Goal: Task Accomplishment & Management: Manage account settings

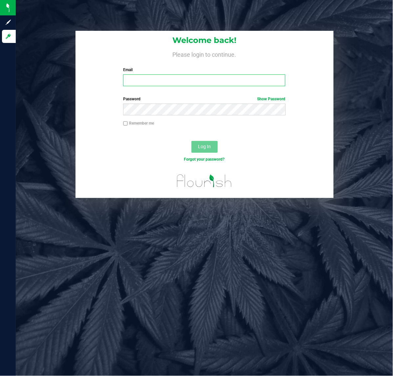
click at [149, 83] on input "Email" at bounding box center [204, 81] width 162 height 12
type input "[EMAIL_ADDRESS][DOMAIN_NAME]"
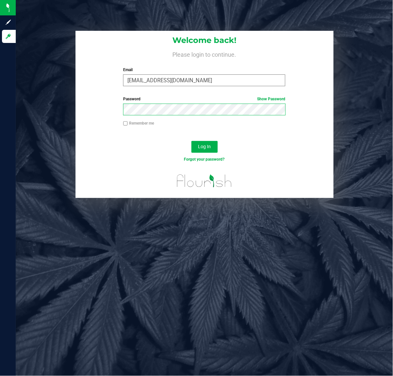
click at [191, 141] on button "Log In" at bounding box center [204, 147] width 26 height 12
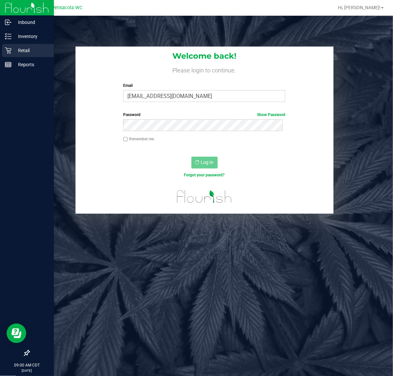
click at [13, 51] on p "Retail" at bounding box center [30, 51] width 39 height 8
click at [10, 51] on icon at bounding box center [8, 50] width 7 height 7
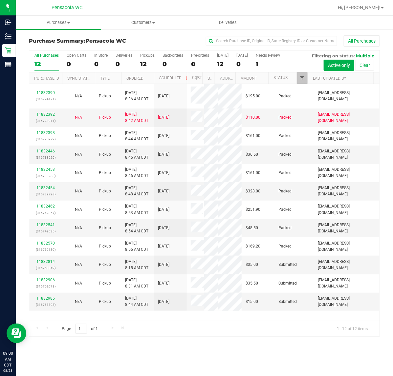
click at [299, 80] on span "Filter" at bounding box center [301, 77] width 5 height 5
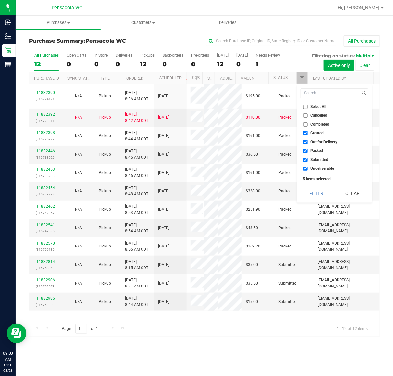
click at [306, 109] on input "Select All" at bounding box center [305, 107] width 4 height 4
checkbox input "true"
click at [306, 109] on input "Select All" at bounding box center [305, 107] width 4 height 4
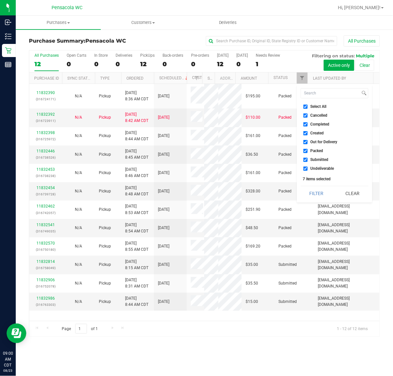
checkbox input "false"
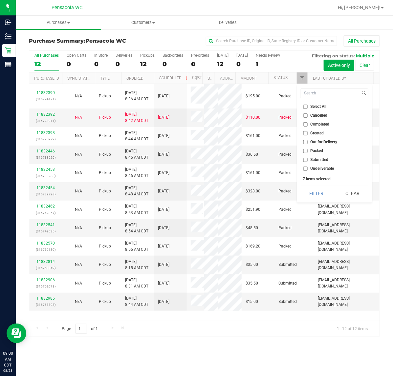
checkbox input "false"
click at [315, 159] on span "Submitted" at bounding box center [319, 160] width 18 height 4
click at [308, 159] on input "Submitted" at bounding box center [305, 160] width 4 height 4
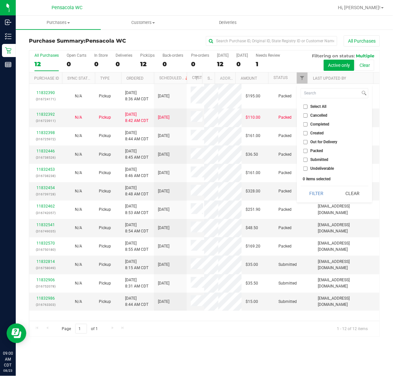
checkbox input "true"
click at [312, 191] on button "Filter" at bounding box center [317, 193] width 32 height 14
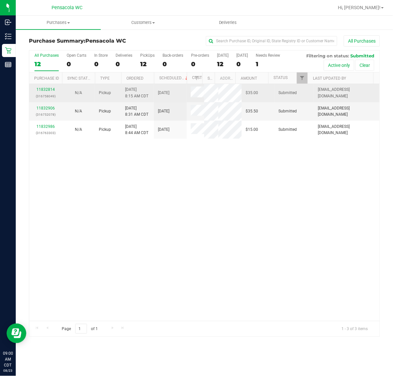
click at [46, 95] on p "(316758049)" at bounding box center [45, 96] width 25 height 6
click at [45, 88] on link "11832814" at bounding box center [45, 89] width 18 height 5
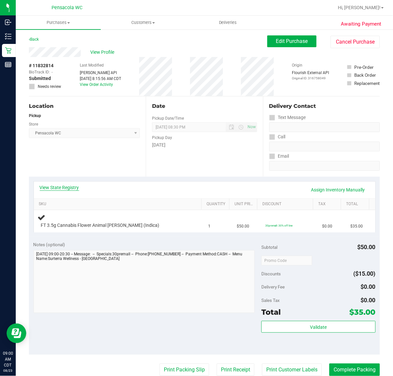
click at [47, 189] on link "View State Registry" at bounding box center [59, 187] width 39 height 7
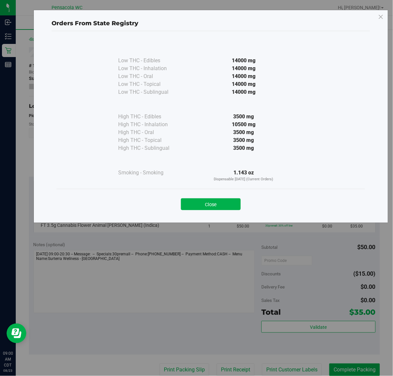
click at [202, 221] on div "Orders From State Registry Low THC - Edibles 14000 mg" at bounding box center [210, 116] width 354 height 213
click at [201, 207] on button "Close" at bounding box center [211, 205] width 60 height 12
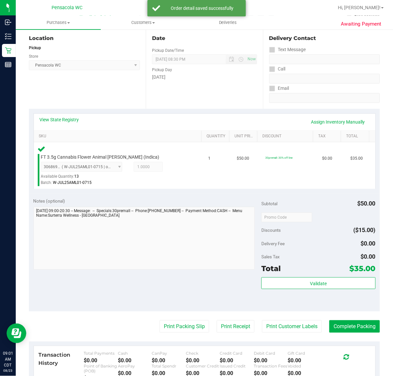
scroll to position [91, 0]
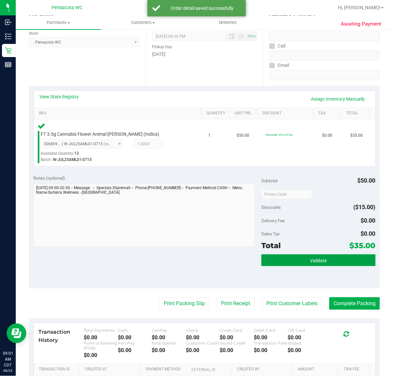
click at [276, 255] on button "Validate" at bounding box center [318, 261] width 114 height 12
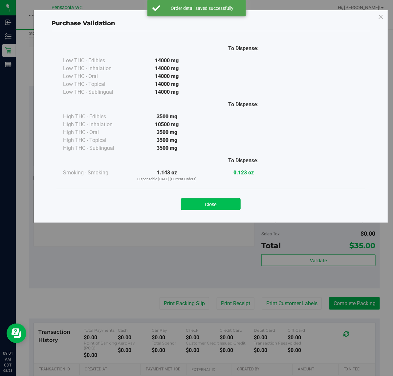
click at [202, 202] on button "Close" at bounding box center [211, 205] width 60 height 12
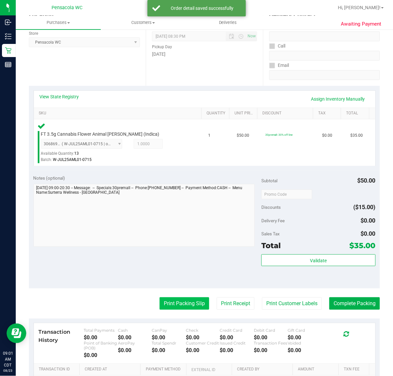
click at [166, 306] on button "Print Packing Slip" at bounding box center [185, 304] width 50 height 12
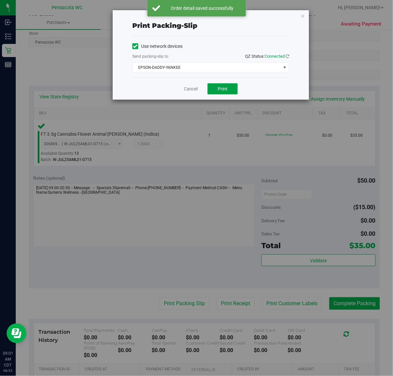
click at [219, 89] on span "Print" at bounding box center [223, 88] width 10 height 5
click at [224, 63] on span "EPSON-DADDY-YANKEE" at bounding box center [207, 67] width 148 height 9
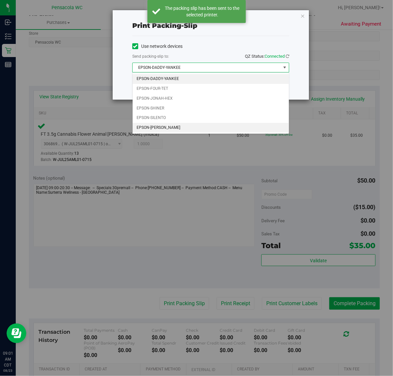
click at [178, 131] on li "EPSON-TERRY-MACALMON" at bounding box center [211, 128] width 156 height 10
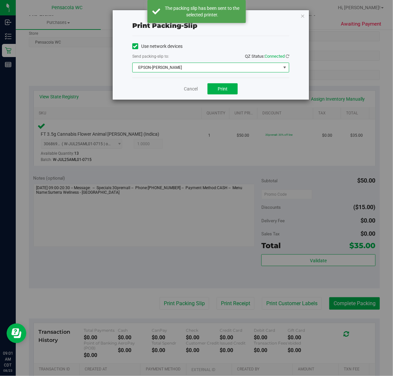
click at [188, 71] on span "EPSON-TERRY-MACALMON" at bounding box center [207, 67] width 148 height 9
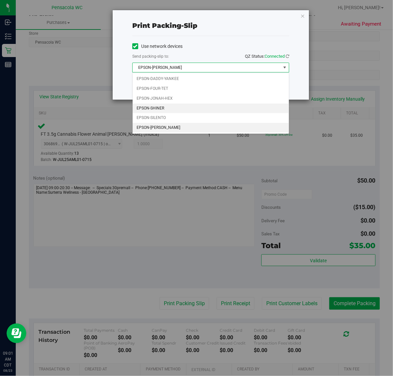
click at [167, 109] on li "EPSON-SHINER" at bounding box center [211, 109] width 156 height 10
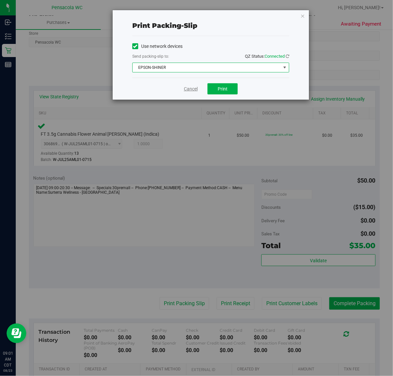
click at [193, 91] on link "Cancel" at bounding box center [191, 89] width 14 height 7
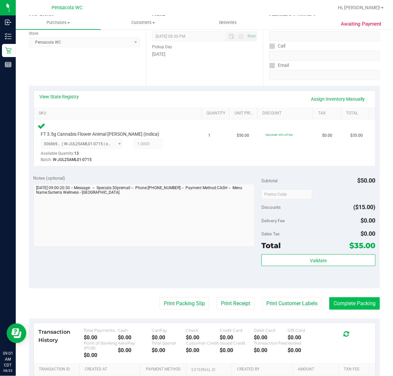
click at [341, 303] on button "Complete Packing" at bounding box center [354, 304] width 51 height 12
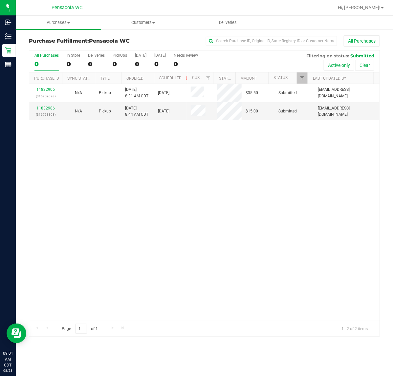
click at [45, 92] on link "11832906" at bounding box center [45, 89] width 18 height 5
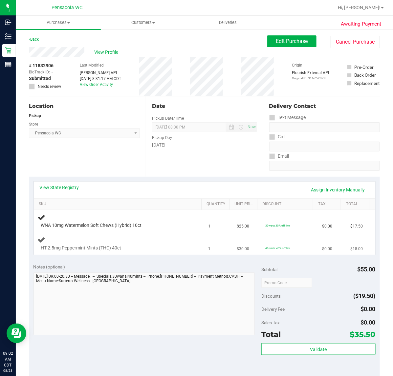
click at [163, 244] on div "HT 2.5mg Peppermint Mints (THC) 40ct" at bounding box center [119, 243] width 163 height 15
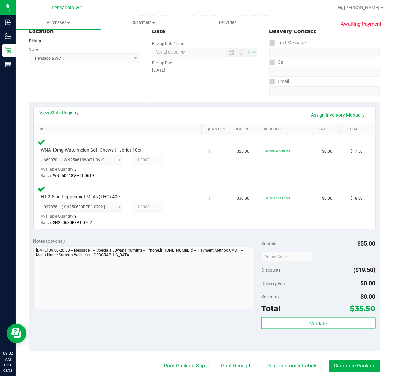
scroll to position [111, 0]
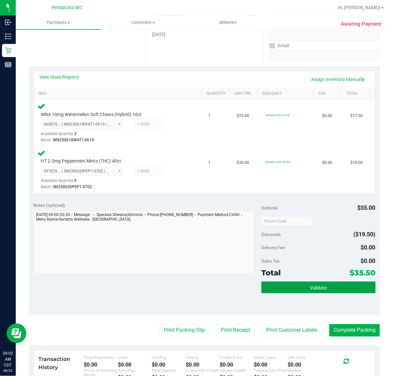
click at [307, 292] on button "Validate" at bounding box center [318, 288] width 114 height 12
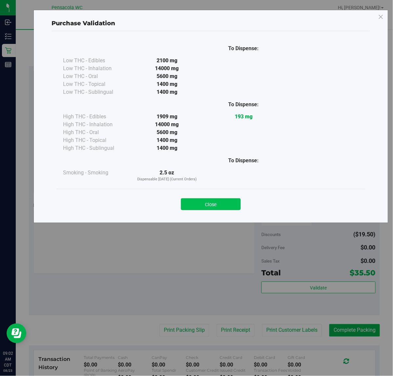
click at [204, 201] on button "Close" at bounding box center [211, 205] width 60 height 12
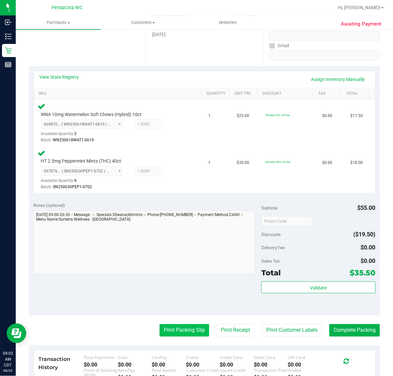
click at [173, 333] on button "Print Packing Slip" at bounding box center [185, 331] width 50 height 12
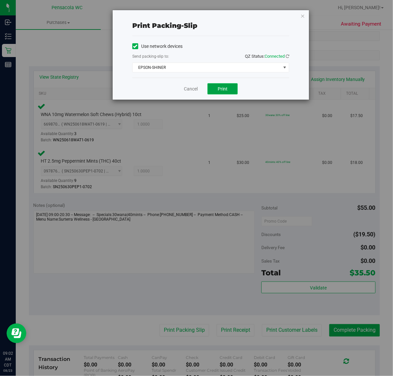
click at [225, 90] on span "Print" at bounding box center [223, 88] width 10 height 5
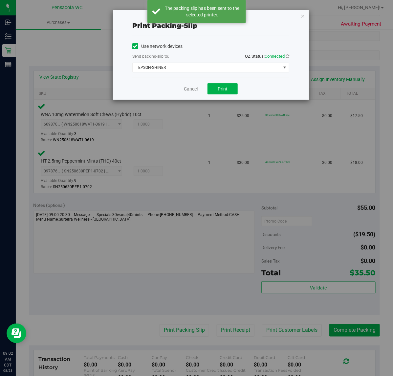
click at [191, 89] on link "Cancel" at bounding box center [191, 89] width 14 height 7
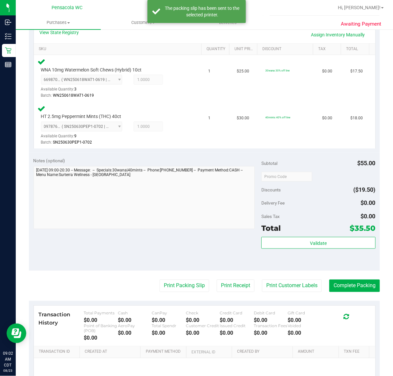
scroll to position [219, 0]
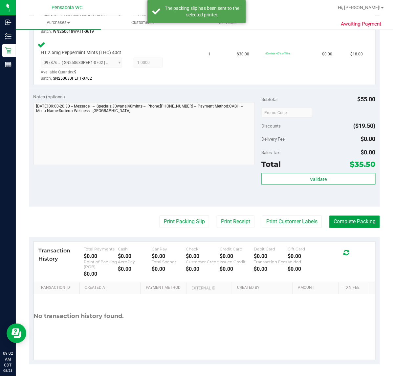
click at [355, 218] on button "Complete Packing" at bounding box center [354, 222] width 51 height 12
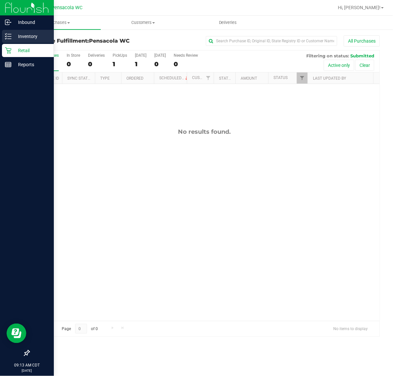
click at [9, 39] on line at bounding box center [10, 39] width 4 height 0
click at [11, 36] on icon at bounding box center [8, 36] width 7 height 7
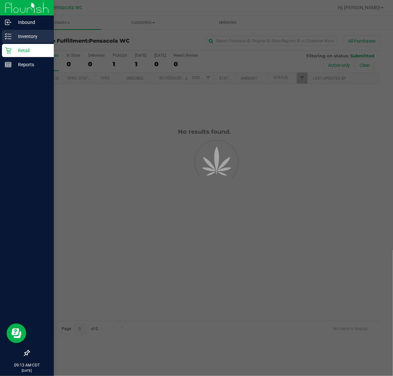
click at [15, 40] on p "Inventory" at bounding box center [30, 36] width 39 height 8
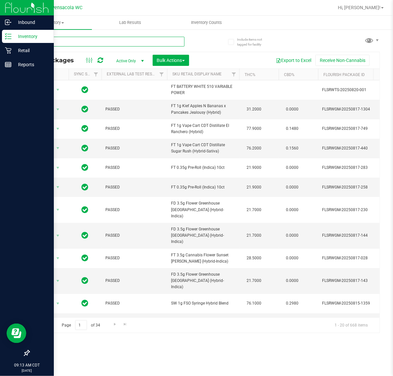
click at [70, 41] on input "text" at bounding box center [107, 42] width 156 height 10
type input "t17"
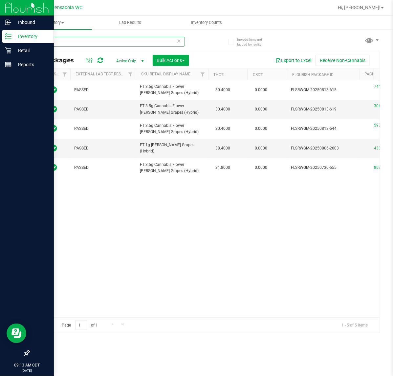
scroll to position [0, 28]
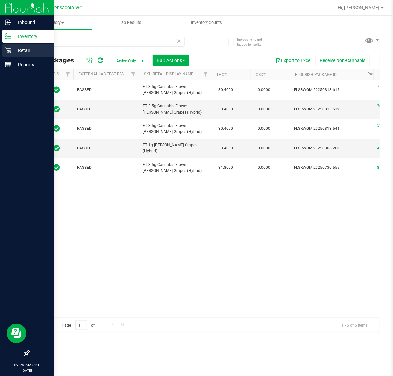
click at [8, 50] on icon at bounding box center [8, 51] width 6 height 6
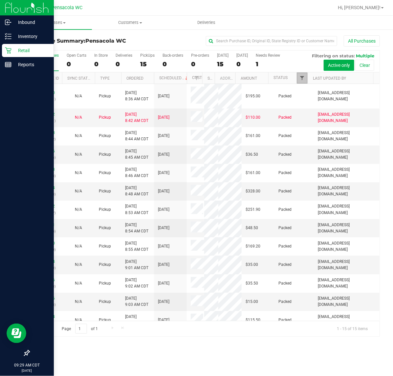
click at [302, 79] on span "Filter" at bounding box center [301, 77] width 5 height 5
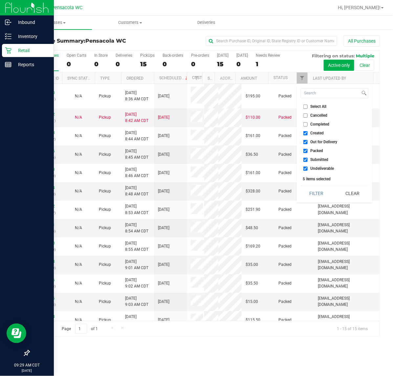
click at [319, 107] on span "Select All" at bounding box center [318, 107] width 16 height 4
click at [308, 107] on input "Select All" at bounding box center [305, 107] width 4 height 4
checkbox input "true"
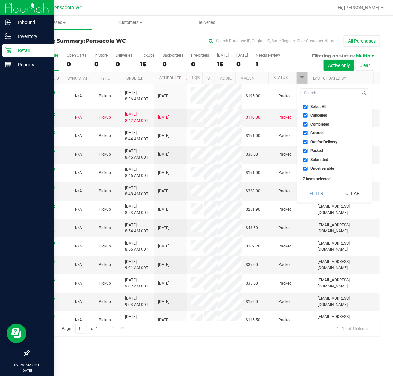
click at [315, 107] on span "Select All" at bounding box center [318, 107] width 16 height 4
click at [308, 107] on input "Select All" at bounding box center [305, 107] width 4 height 4
checkbox input "false"
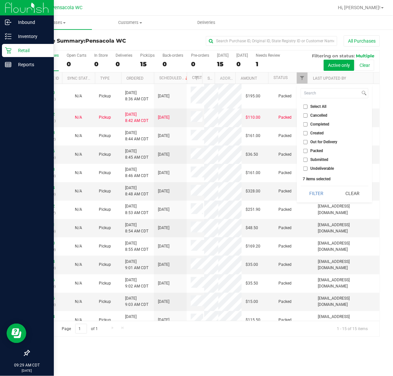
checkbox input "false"
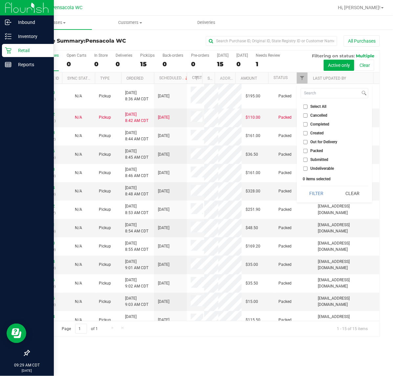
click at [316, 160] on span "Submitted" at bounding box center [319, 160] width 18 height 4
click at [308, 160] on input "Submitted" at bounding box center [305, 160] width 4 height 4
checkbox input "true"
click at [314, 192] on button "Filter" at bounding box center [317, 193] width 32 height 14
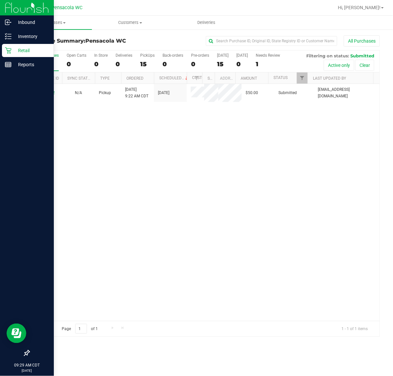
click at [48, 94] on link "11833262" at bounding box center [45, 93] width 18 height 5
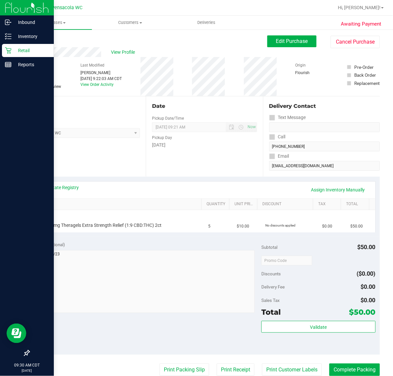
click at [35, 41] on link "Back" at bounding box center [34, 39] width 10 height 5
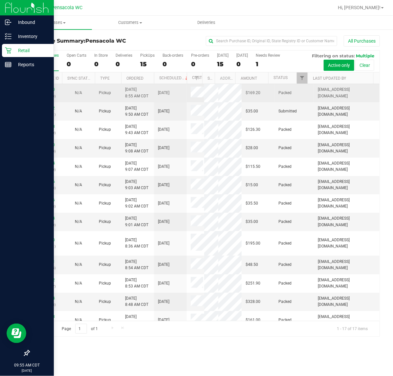
click at [300, 86] on td "Packed" at bounding box center [293, 93] width 39 height 18
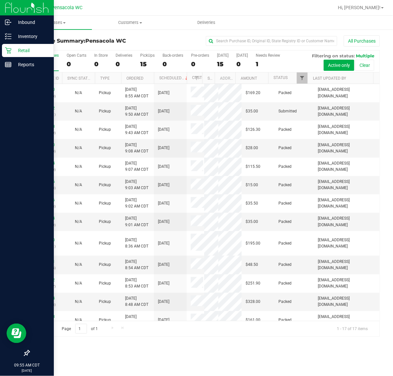
click at [304, 76] on span "Filter" at bounding box center [301, 77] width 5 height 5
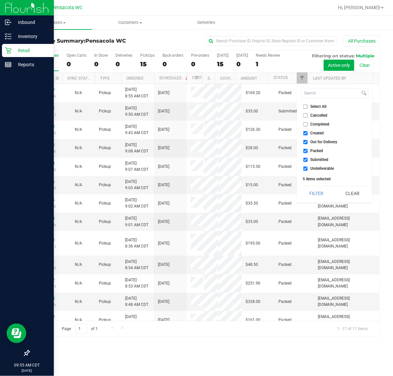
click at [314, 106] on span "Select All" at bounding box center [318, 107] width 16 height 4
click at [308, 106] on input "Select All" at bounding box center [305, 107] width 4 height 4
checkbox input "true"
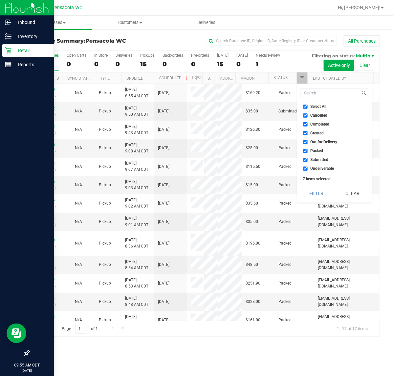
click at [306, 107] on input "Select All" at bounding box center [305, 107] width 4 height 4
checkbox input "false"
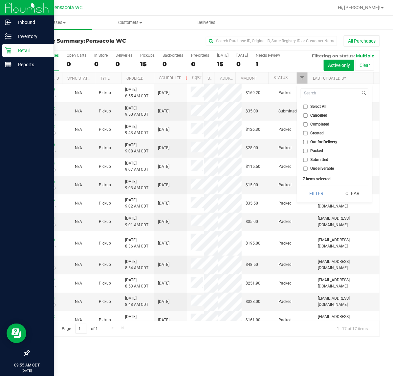
checkbox input "false"
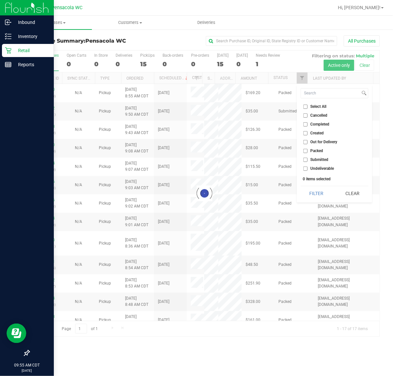
click at [305, 160] on input "Submitted" at bounding box center [305, 160] width 4 height 4
checkbox input "false"
checkbox input "true"
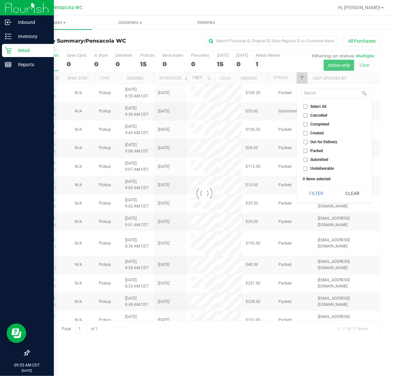
checkbox input "true"
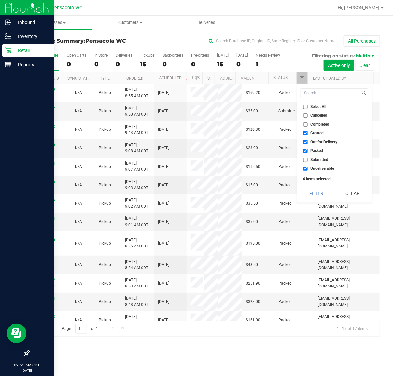
click at [306, 160] on input "Submitted" at bounding box center [305, 160] width 4 height 4
checkbox input "true"
click at [306, 107] on input "Select All" at bounding box center [305, 107] width 4 height 4
checkbox input "true"
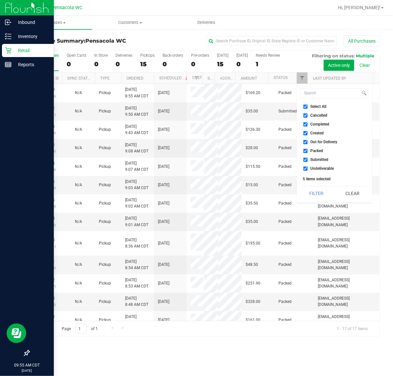
checkbox input "true"
click at [306, 107] on input "Select All" at bounding box center [305, 107] width 4 height 4
checkbox input "false"
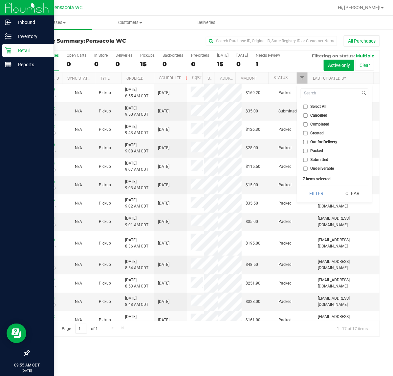
checkbox input "false"
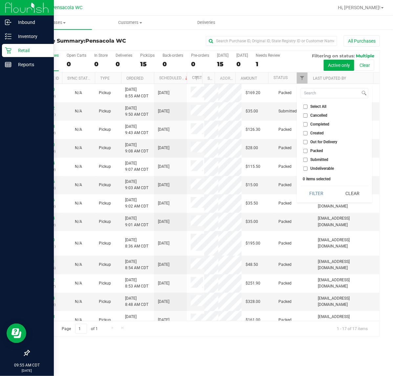
click at [307, 160] on input "Submitted" at bounding box center [305, 160] width 4 height 4
checkbox input "true"
click at [320, 191] on button "Filter" at bounding box center [317, 193] width 32 height 14
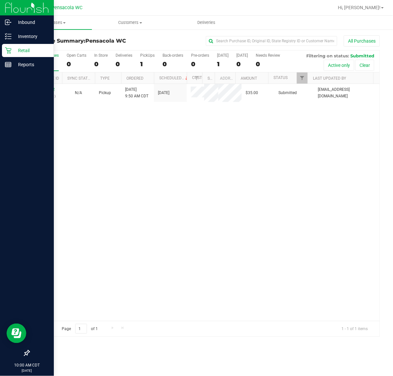
click at [41, 90] on link "11833492" at bounding box center [45, 89] width 18 height 5
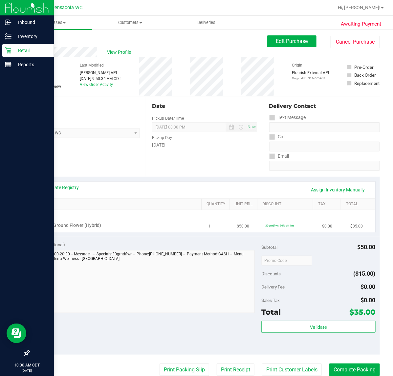
click at [137, 225] on div "FT 7g Ground Flower (Hybrid)" at bounding box center [113, 226] width 150 height 7
click at [158, 223] on div "FT 7g Ground Flower (Hybrid)" at bounding box center [113, 226] width 150 height 7
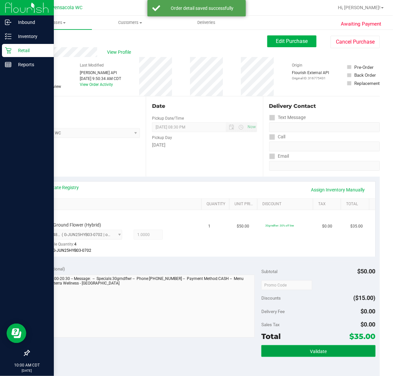
click at [322, 354] on button "Validate" at bounding box center [318, 352] width 114 height 12
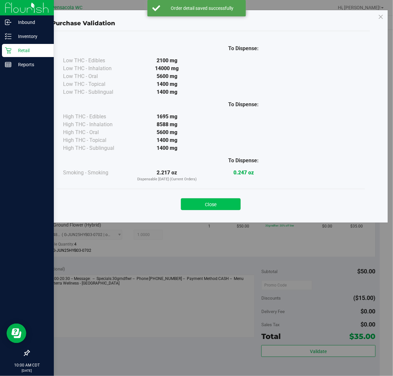
click at [217, 205] on button "Close" at bounding box center [211, 205] width 60 height 12
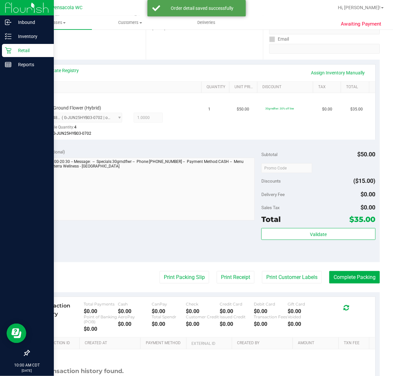
scroll to position [152, 0]
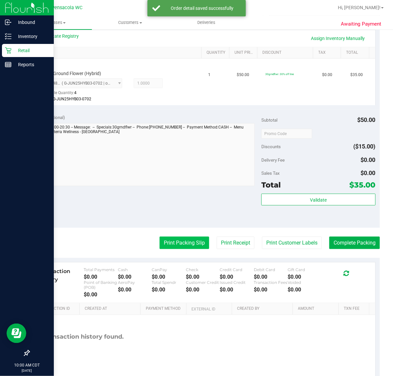
click at [184, 242] on button "Print Packing Slip" at bounding box center [185, 243] width 50 height 12
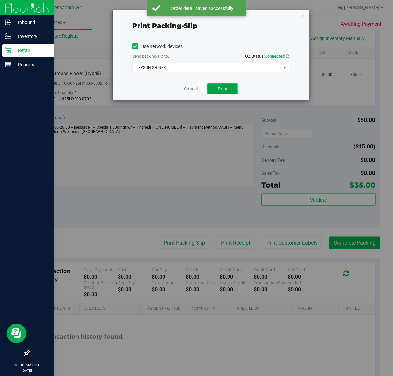
click at [224, 85] on button "Print" at bounding box center [222, 88] width 30 height 11
click at [189, 89] on link "Cancel" at bounding box center [191, 89] width 14 height 7
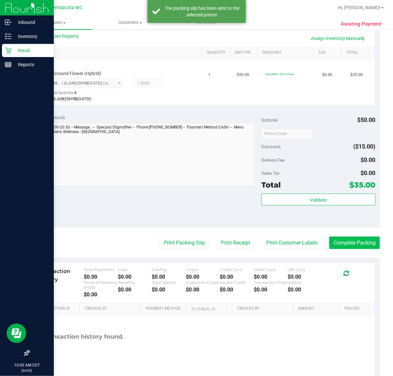
click at [358, 239] on button "Complete Packing" at bounding box center [354, 243] width 51 height 12
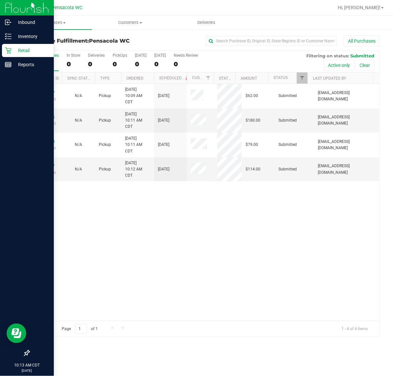
click at [99, 230] on div "11833647 (316773862) N/A Pickup 8/23/2025 10:09 AM CDT 8/23/2025 $62.00 Submitt…" at bounding box center [204, 202] width 350 height 237
click at [107, 234] on div "11833647 (316773862) N/A Pickup 8/23/2025 10:09 AM CDT 8/23/2025 $62.00 Submitt…" at bounding box center [204, 202] width 350 height 237
click at [117, 249] on div "11833647 (316773862) N/A Pickup 8/23/2025 10:09 AM CDT 8/23/2025 $62.00 Submitt…" at bounding box center [204, 202] width 350 height 237
click at [41, 143] on link "11833668" at bounding box center [45, 141] width 18 height 5
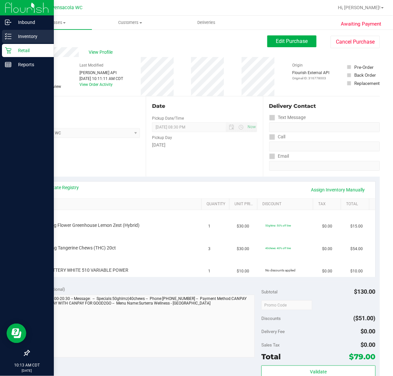
click at [9, 33] on icon at bounding box center [8, 36] width 7 height 7
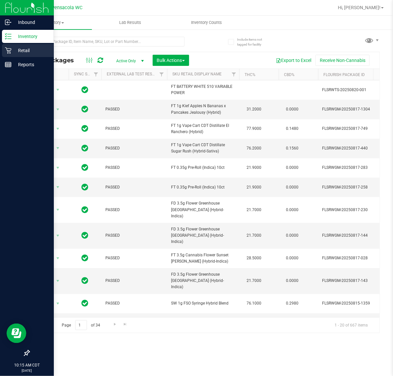
click at [26, 49] on p "Retail" at bounding box center [30, 51] width 39 height 8
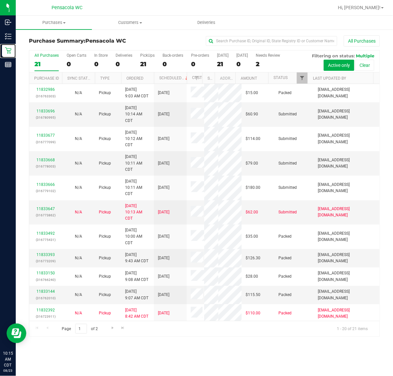
click at [301, 76] on span "Filter" at bounding box center [301, 77] width 5 height 5
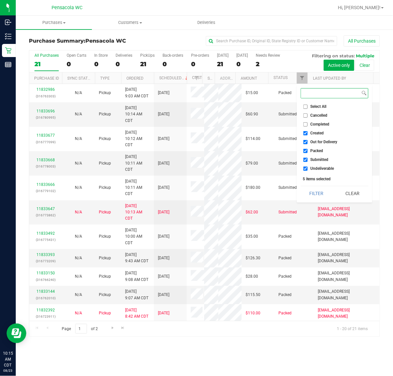
click at [306, 107] on input "Select All" at bounding box center [305, 107] width 4 height 4
checkbox input "true"
click at [305, 107] on input "Select All" at bounding box center [305, 107] width 4 height 4
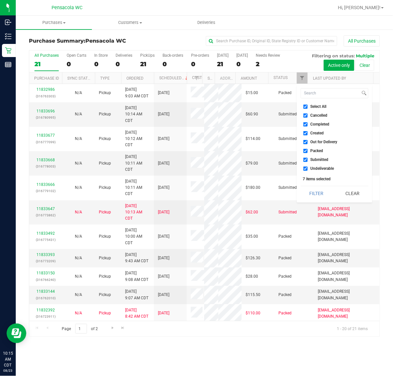
checkbox input "false"
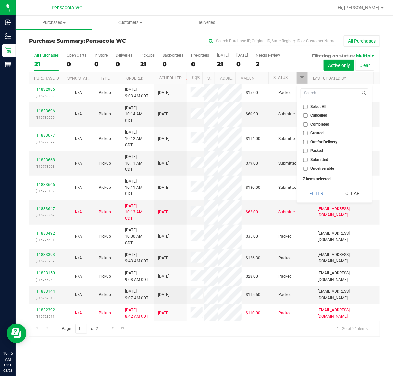
checkbox input "false"
click at [305, 160] on input "Submitted" at bounding box center [305, 160] width 4 height 4
checkbox input "true"
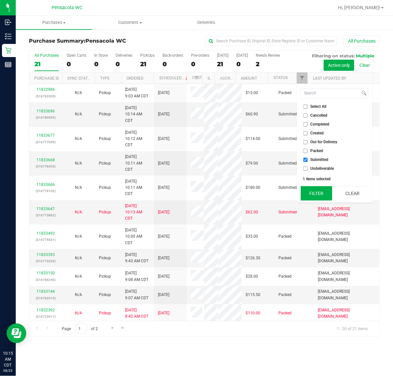
click at [315, 196] on button "Filter" at bounding box center [317, 193] width 32 height 14
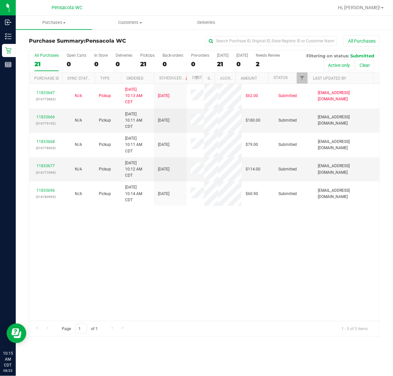
click at [81, 276] on div "11833647 (316773862) N/A Pickup 8/23/2025 10:13 AM CDT 8/23/2025 $62.00 Submitt…" at bounding box center [204, 202] width 350 height 237
click at [78, 275] on div "11833647 (316773862) N/A Pickup 8/23/2025 10:13 AM CDT 8/23/2025 $62.00 Submitt…" at bounding box center [204, 202] width 350 height 237
click at [40, 118] on link "11833666" at bounding box center [45, 117] width 18 height 5
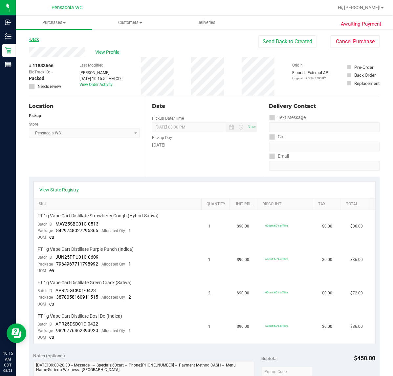
click at [30, 39] on icon at bounding box center [29, 39] width 1 height 4
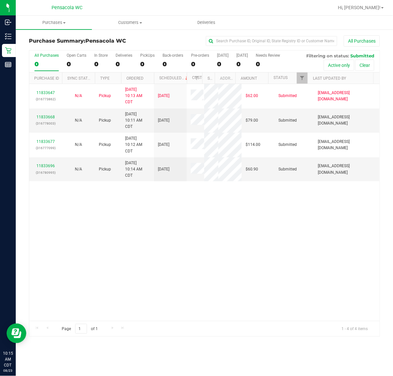
click at [43, 140] on link "11833677" at bounding box center [45, 141] width 18 height 5
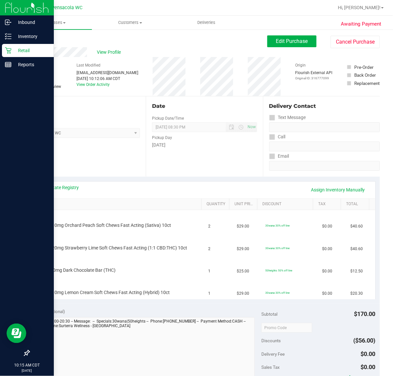
click at [8, 51] on icon at bounding box center [8, 51] width 6 height 6
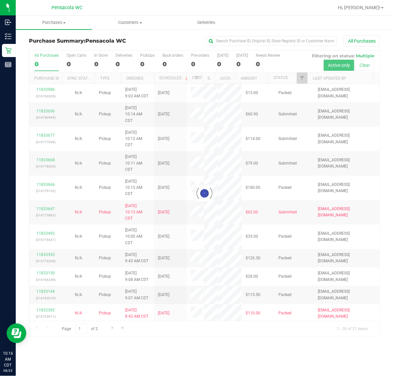
click at [306, 81] on div at bounding box center [204, 194] width 350 height 287
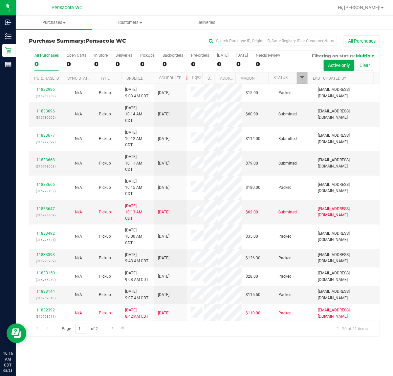
click at [302, 79] on span "Filter" at bounding box center [301, 77] width 5 height 5
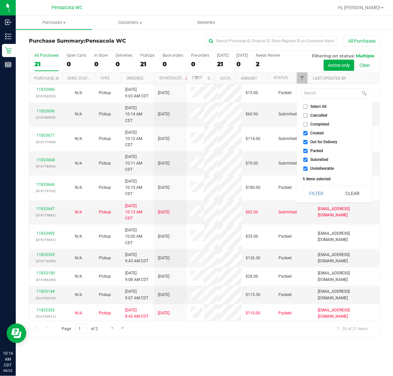
click at [305, 107] on input "Select All" at bounding box center [305, 107] width 4 height 4
checkbox input "true"
click at [306, 107] on input "Select All" at bounding box center [305, 107] width 4 height 4
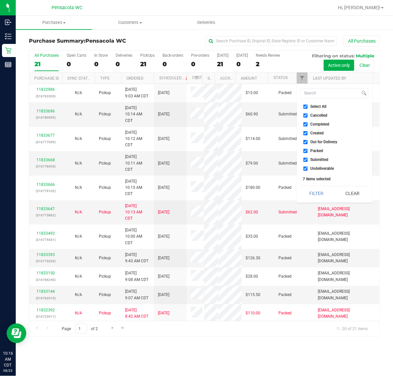
checkbox input "false"
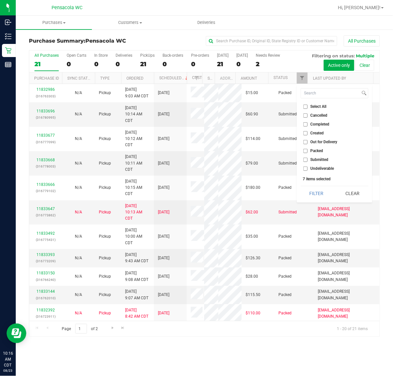
checkbox input "false"
click at [305, 160] on input "Submitted" at bounding box center [305, 160] width 4 height 4
checkbox input "true"
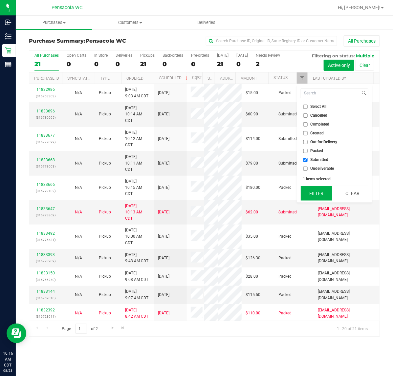
click at [314, 193] on button "Filter" at bounding box center [317, 193] width 32 height 14
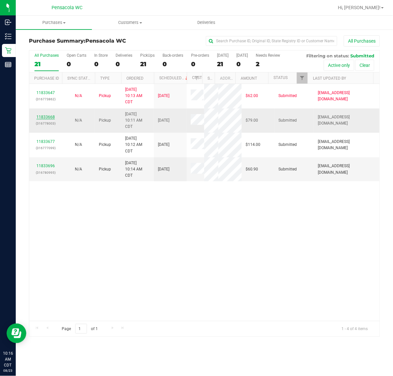
click at [45, 118] on link "11833668" at bounding box center [45, 117] width 18 height 5
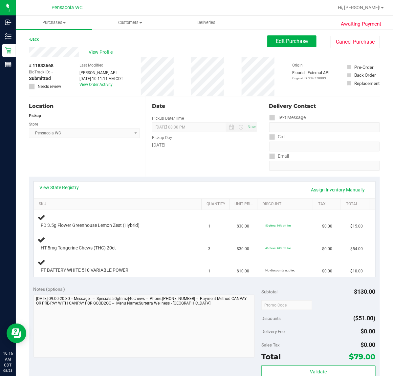
scroll to position [0, 0]
click at [143, 270] on div "FT BATTERY WHITE 510 VARIABLE POWER" at bounding box center [113, 270] width 150 height 7
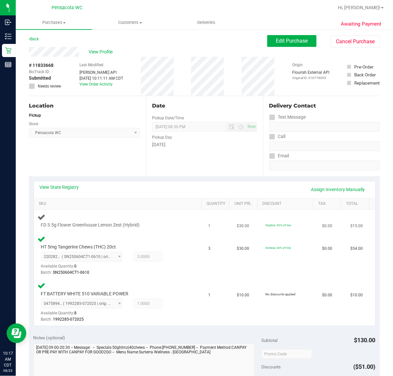
click at [168, 211] on td "FD 3.5g Flower Greenhouse Lemon Zest (Hybrid)" at bounding box center [119, 221] width 171 height 22
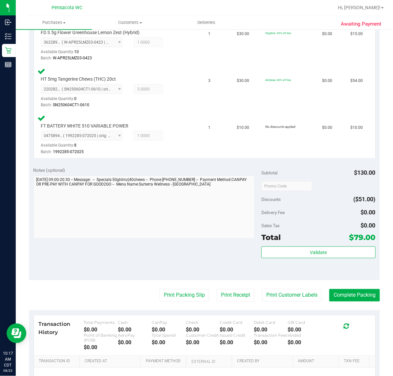
scroll to position [192, 0]
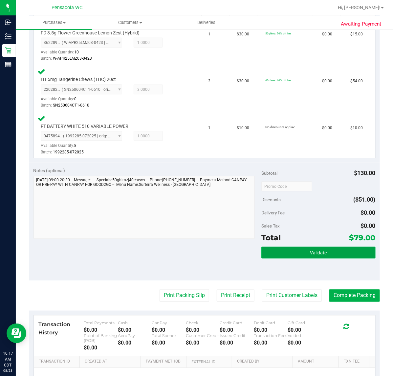
click at [304, 255] on button "Validate" at bounding box center [318, 253] width 114 height 12
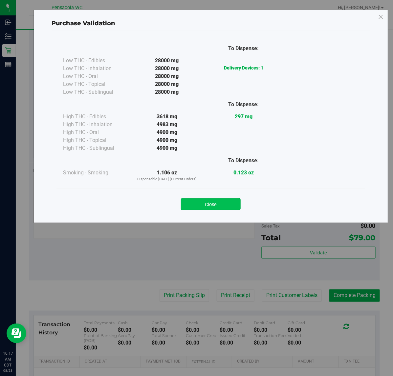
click at [194, 209] on button "Close" at bounding box center [211, 205] width 60 height 12
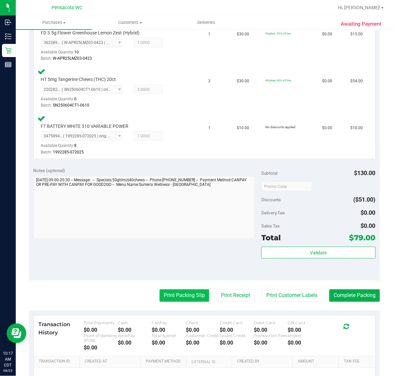
click at [179, 295] on button "Print Packing Slip" at bounding box center [185, 296] width 50 height 12
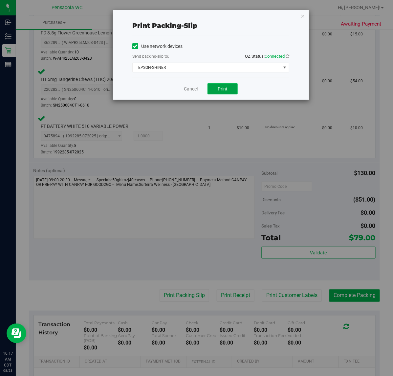
click at [224, 95] on button "Print" at bounding box center [222, 88] width 30 height 11
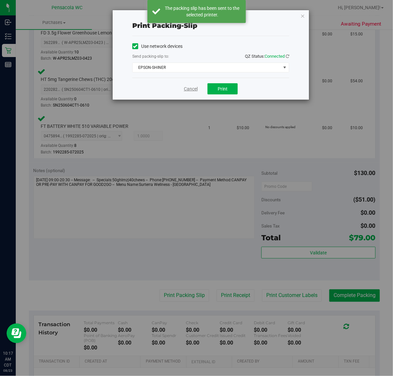
click at [186, 87] on link "Cancel" at bounding box center [191, 89] width 14 height 7
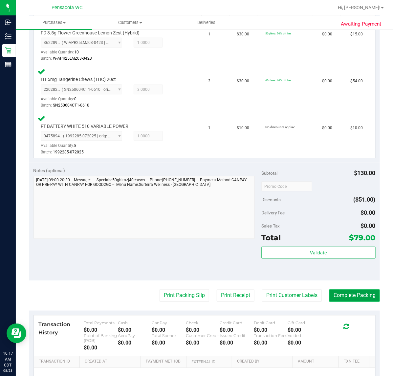
click at [349, 293] on button "Complete Packing" at bounding box center [354, 296] width 51 height 12
